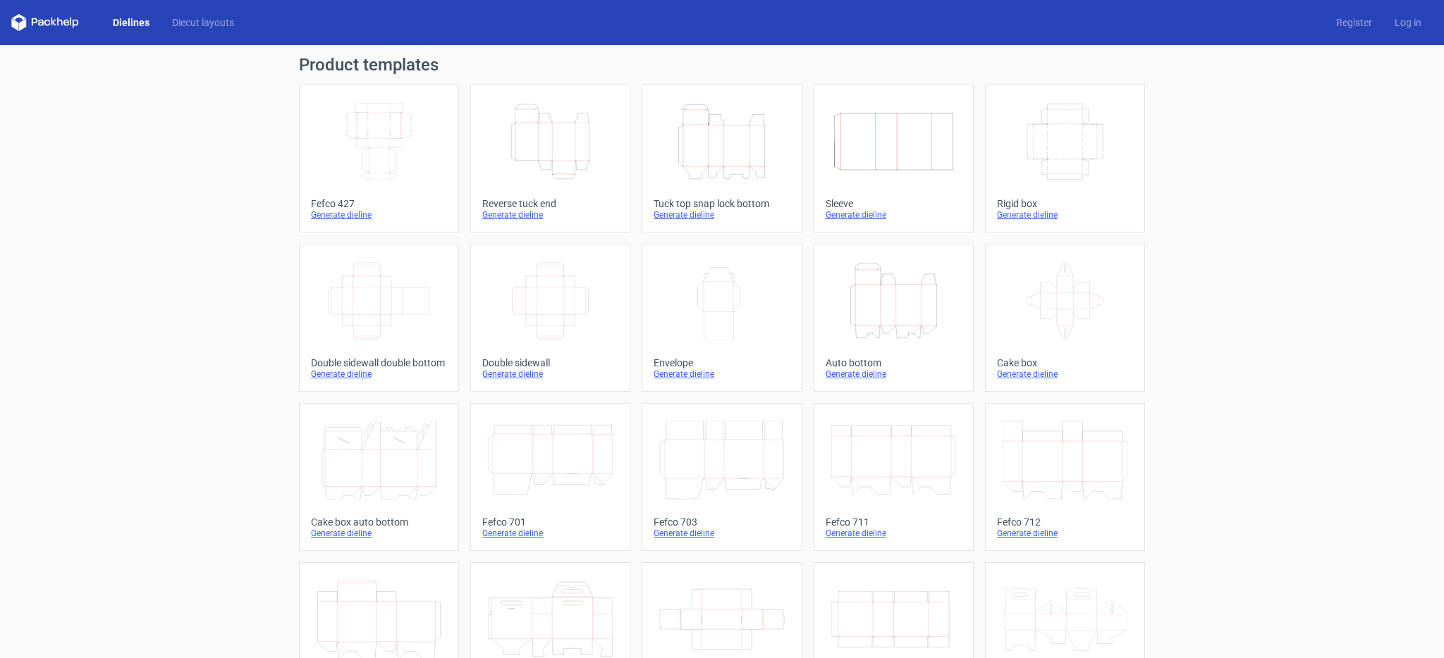
click at [713, 171] on icon "Height Depth Width" at bounding box center [721, 141] width 125 height 79
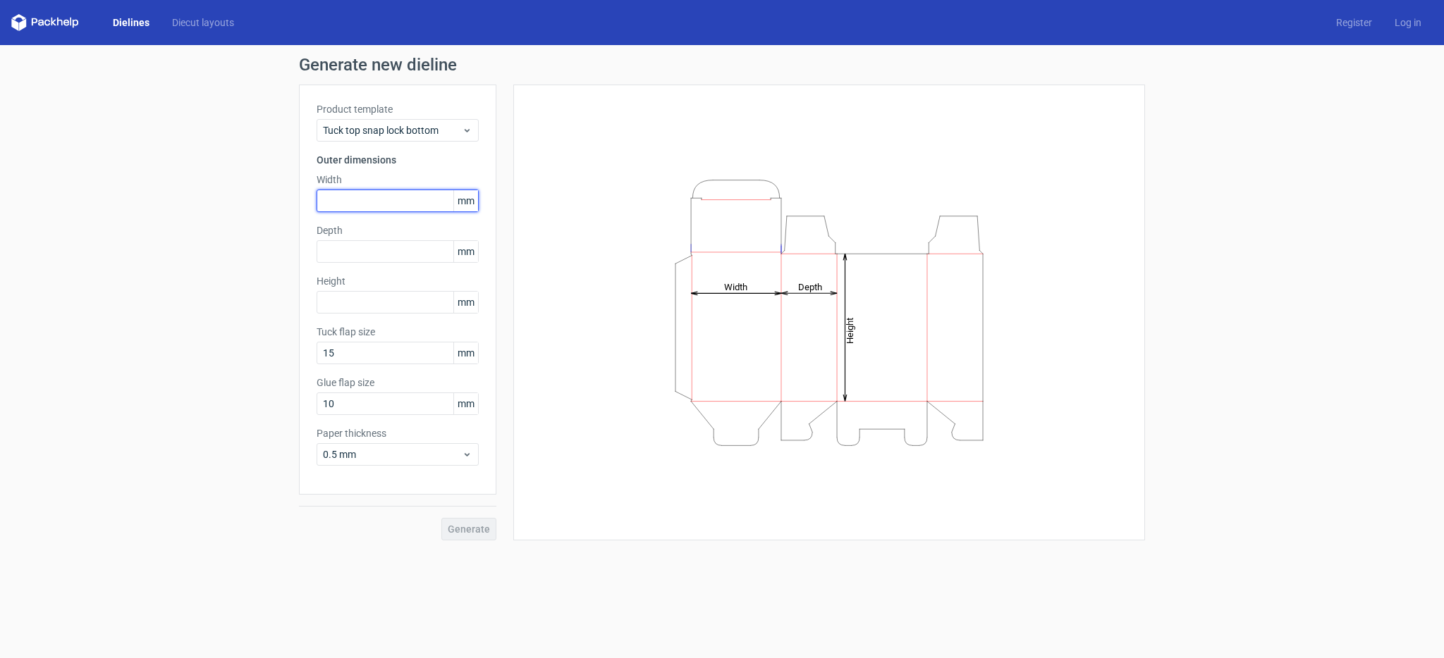
click at [435, 198] on input "text" at bounding box center [397, 201] width 162 height 23
type input "100"
click at [424, 252] on input "text" at bounding box center [397, 251] width 162 height 23
type input "165"
click at [338, 303] on input "text" at bounding box center [397, 302] width 162 height 23
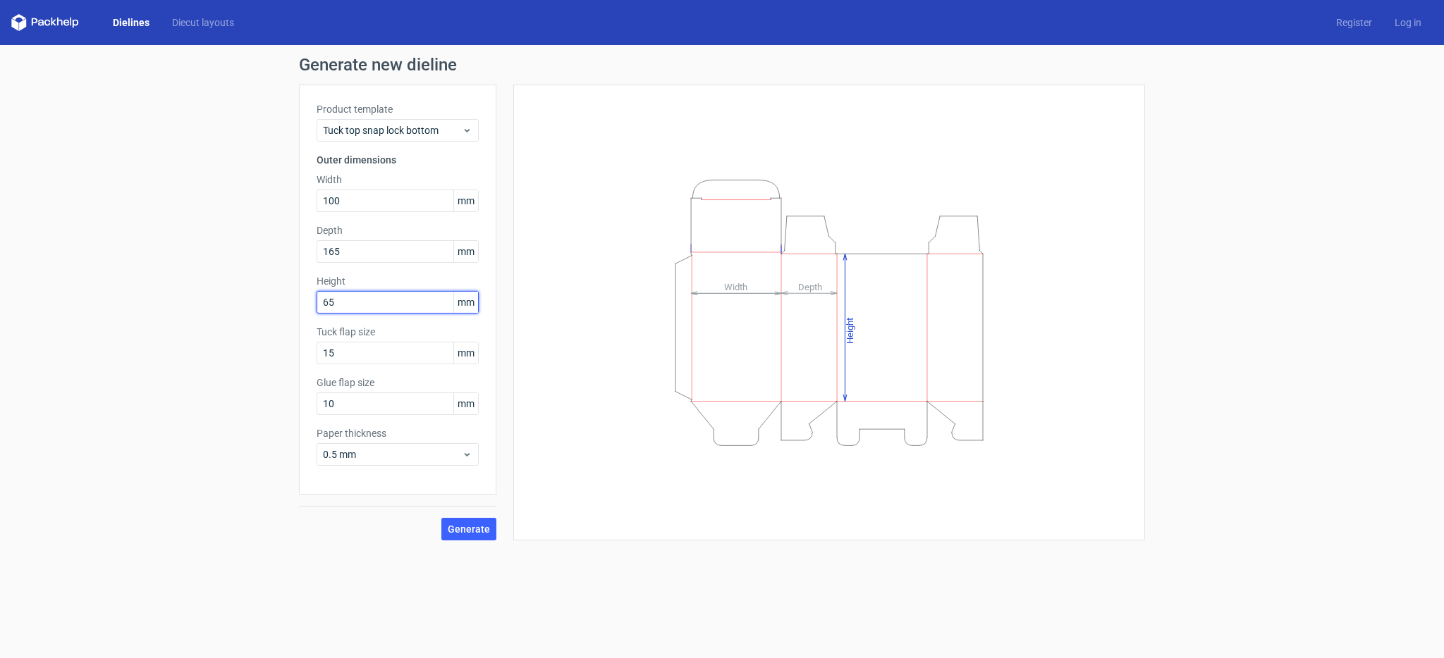
type input "65"
click at [474, 531] on span "Generate" at bounding box center [469, 529] width 42 height 10
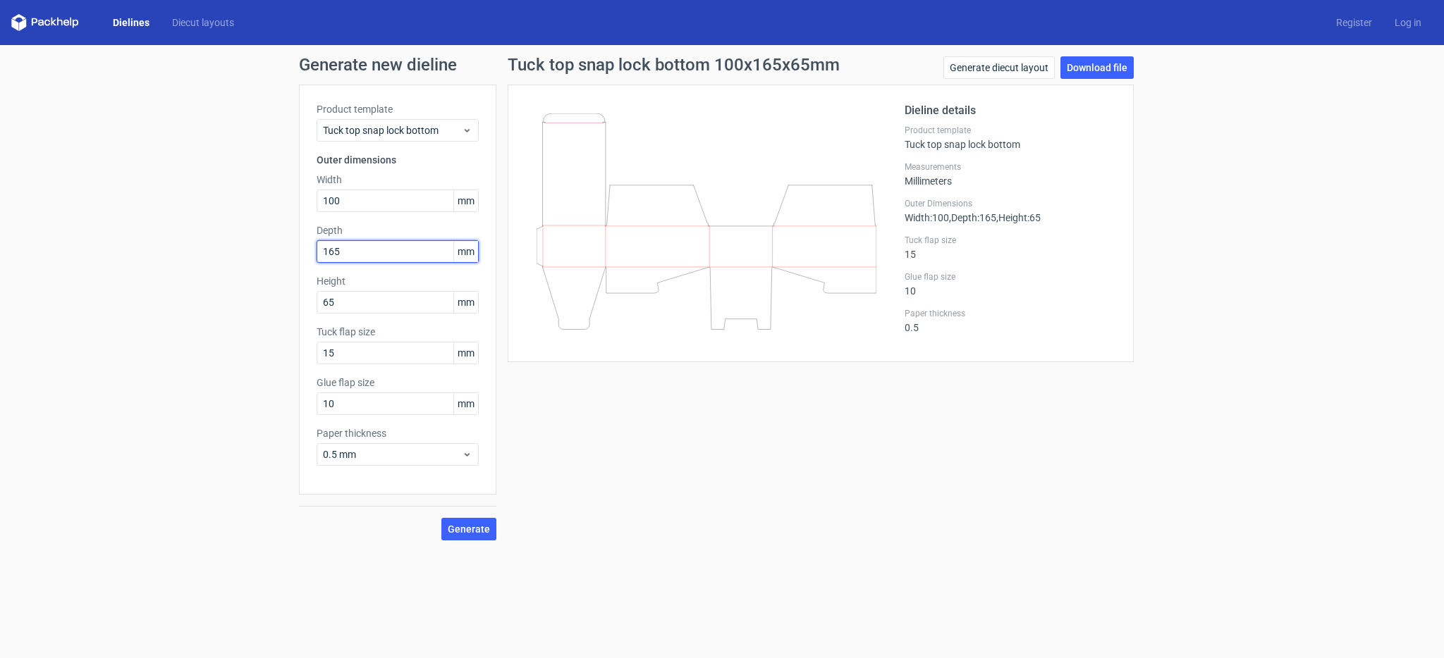
drag, startPoint x: 347, startPoint y: 250, endPoint x: 245, endPoint y: 250, distance: 102.2
click at [266, 252] on div "Generate new dieline Product template Tuck top snap lock bottom Outer dimension…" at bounding box center [722, 298] width 1444 height 507
type input "100"
drag, startPoint x: 369, startPoint y: 200, endPoint x: 309, endPoint y: 207, distance: 59.5
click at [312, 206] on div "Product template Tuck top snap lock bottom Outer dimensions Width 100 mm Depth …" at bounding box center [397, 290] width 197 height 410
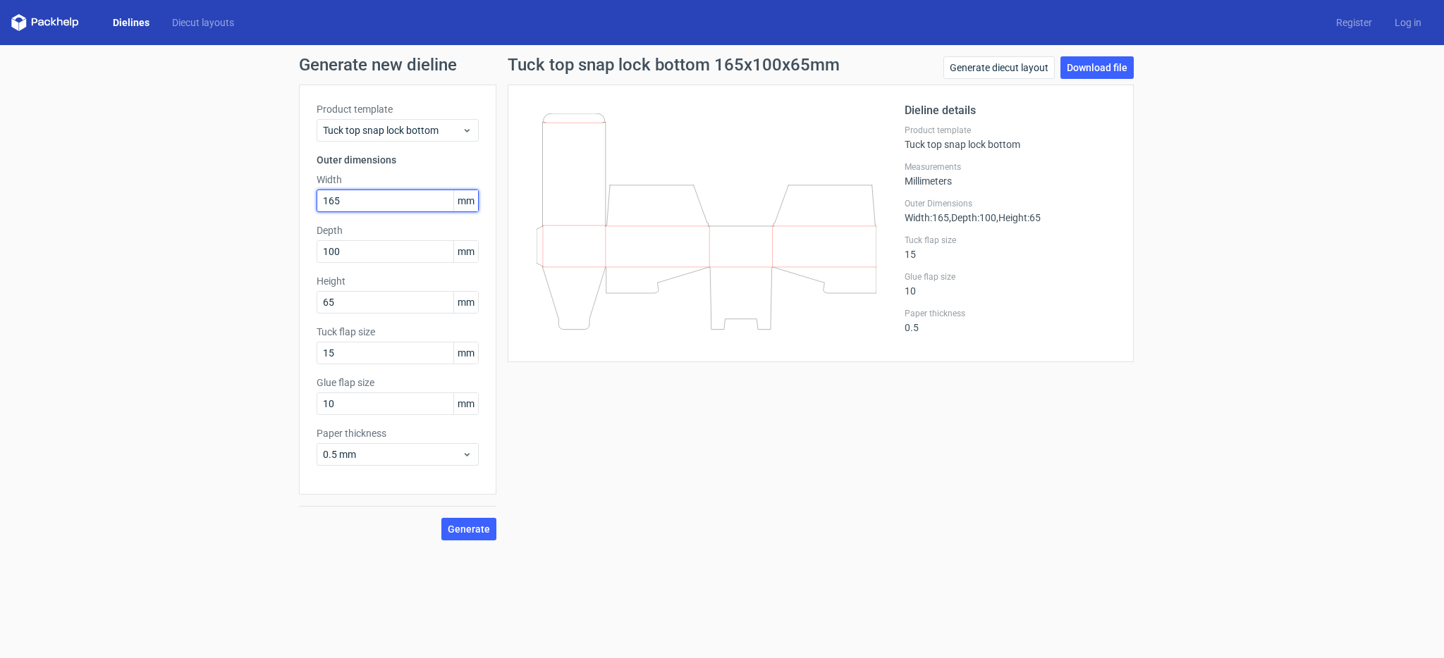
click at [441, 518] on button "Generate" at bounding box center [468, 529] width 55 height 23
drag, startPoint x: 332, startPoint y: 201, endPoint x: 278, endPoint y: 197, distance: 54.4
click at [278, 197] on div "Generate new dieline Product template Tuck top snap lock bottom Outer dimension…" at bounding box center [722, 298] width 1444 height 507
type input "100"
drag, startPoint x: 341, startPoint y: 250, endPoint x: 245, endPoint y: 256, distance: 96.1
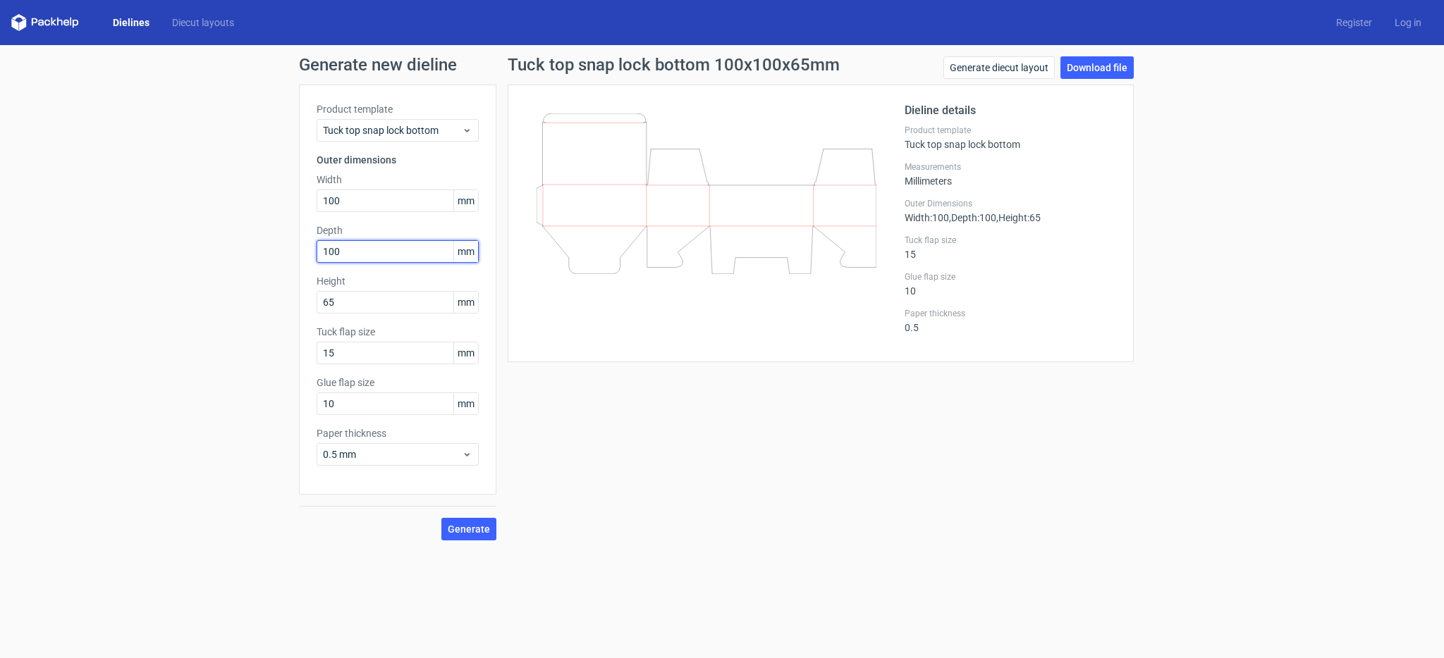
click at [245, 256] on div "Generate new dieline Product template Tuck top snap lock bottom Outer dimension…" at bounding box center [722, 298] width 1444 height 507
type input "165"
click at [493, 529] on button "Generate" at bounding box center [468, 529] width 55 height 23
click at [1071, 68] on link "Download file" at bounding box center [1096, 67] width 73 height 23
